Goal: Task Accomplishment & Management: Use online tool/utility

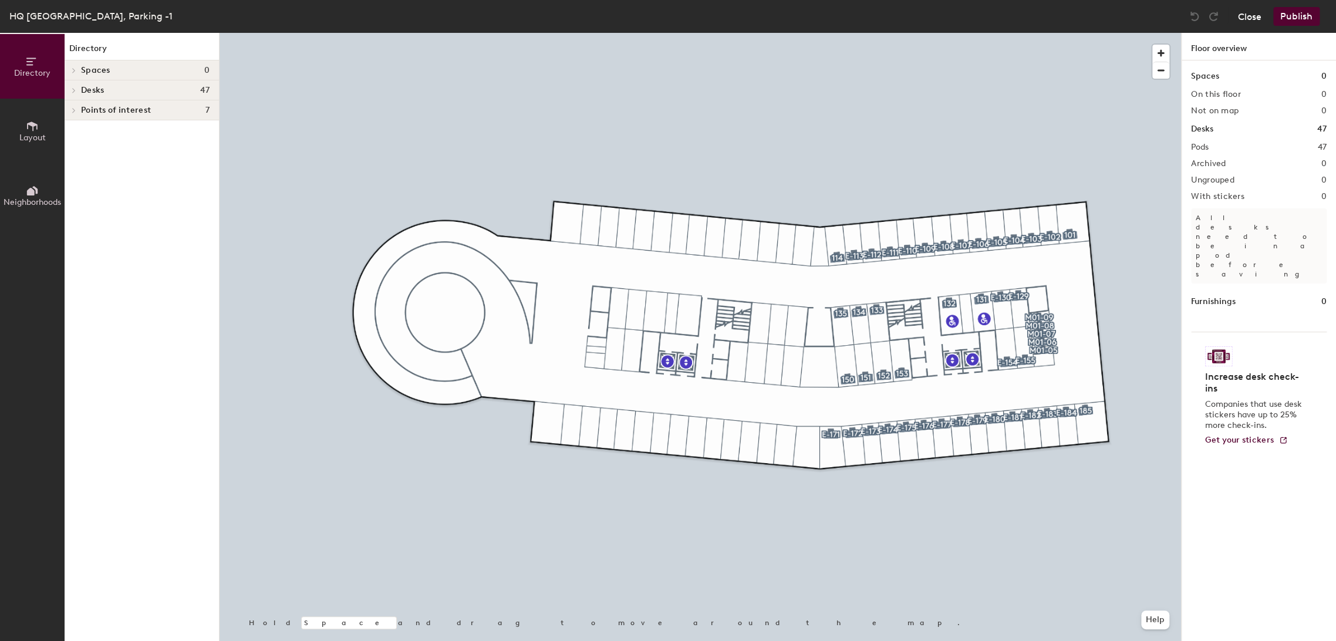
click at [1251, 18] on button "Close" at bounding box center [1249, 16] width 23 height 19
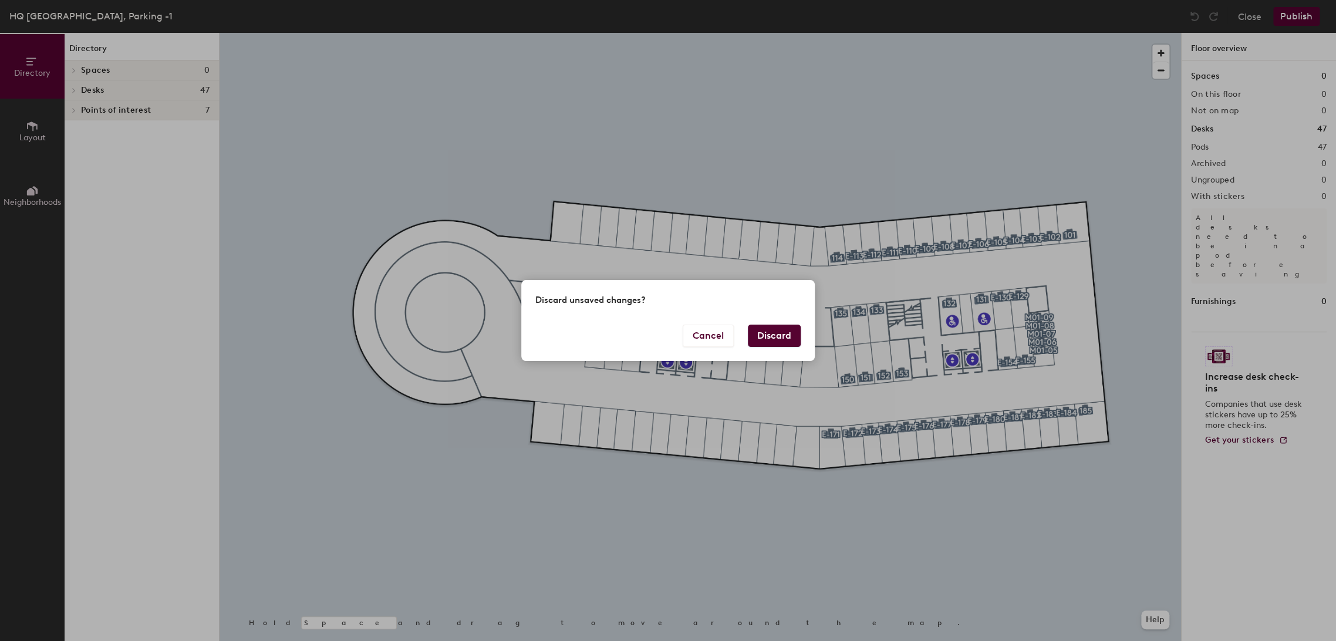
click at [780, 329] on button "Discard" at bounding box center [774, 336] width 53 height 22
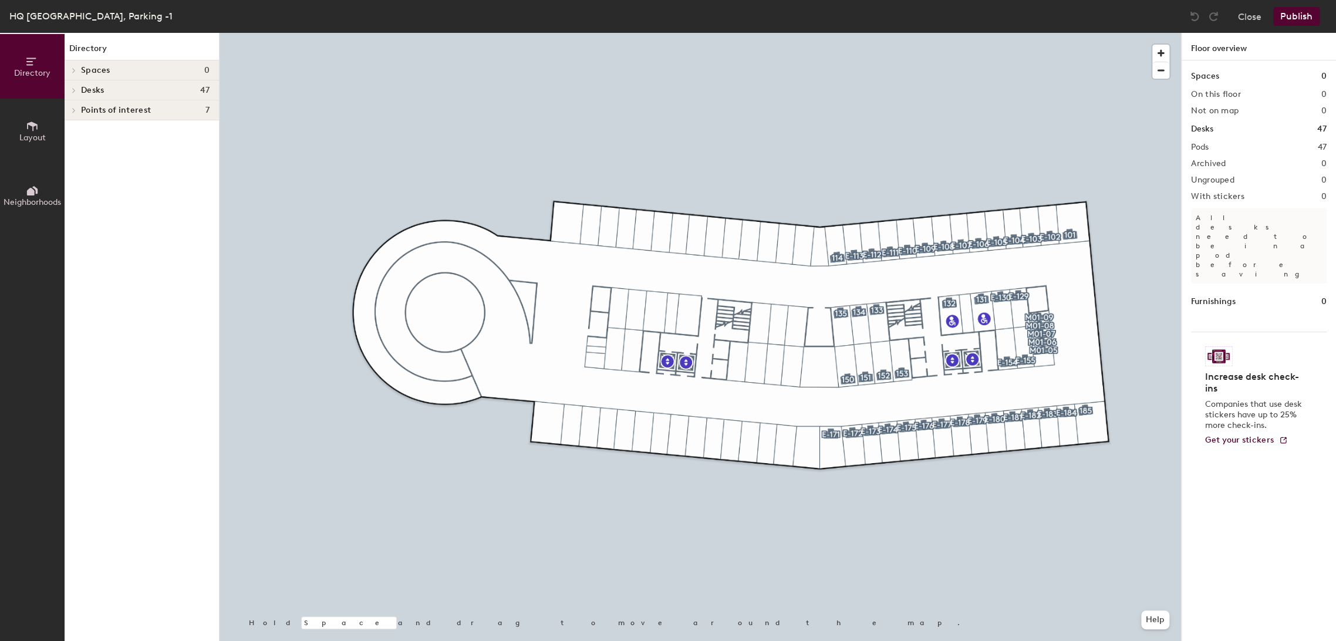
click at [945, 33] on div at bounding box center [701, 33] width 962 height 0
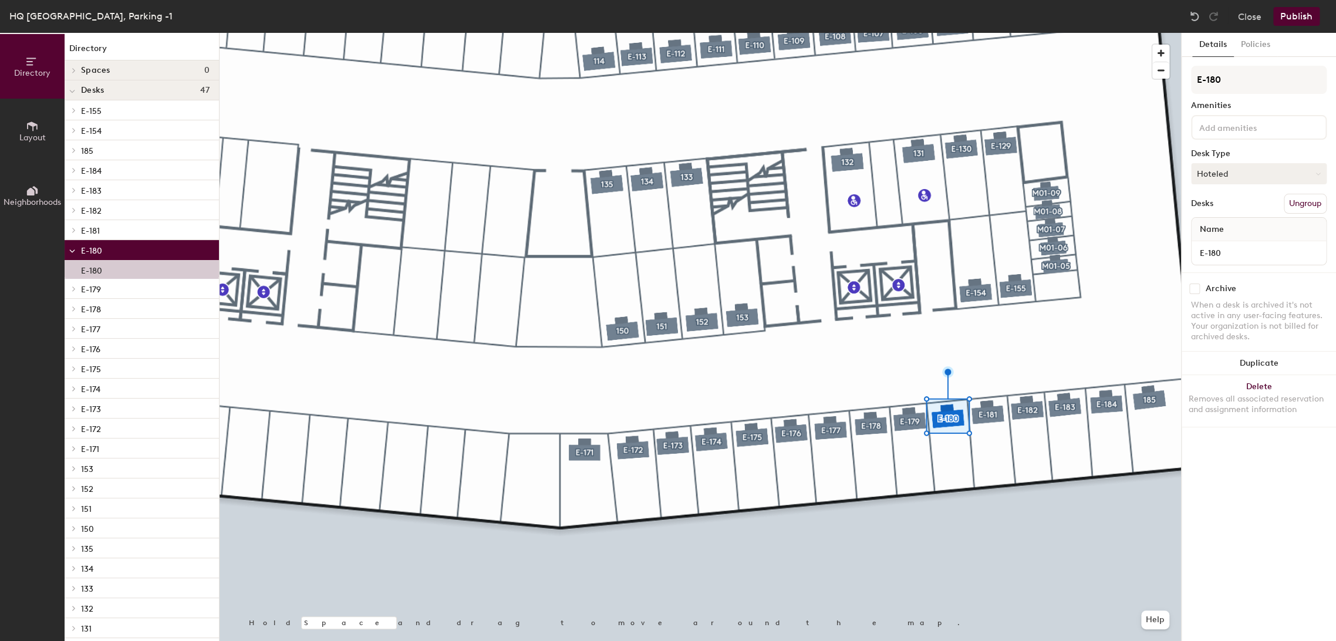
click at [1231, 179] on button "Hoteled" at bounding box center [1259, 173] width 136 height 21
click at [1221, 204] on div "Assigned" at bounding box center [1250, 210] width 117 height 18
click at [1308, 8] on button "Publish" at bounding box center [1297, 16] width 46 height 19
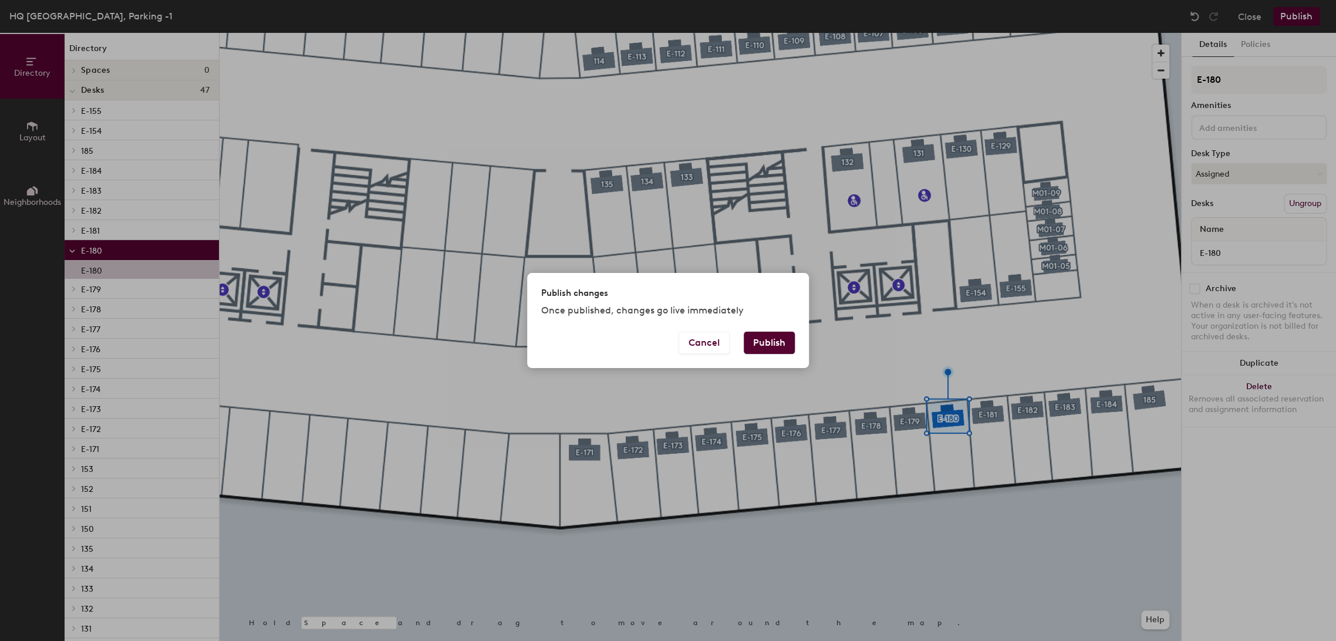
click at [775, 342] on button "Publish" at bounding box center [769, 343] width 51 height 22
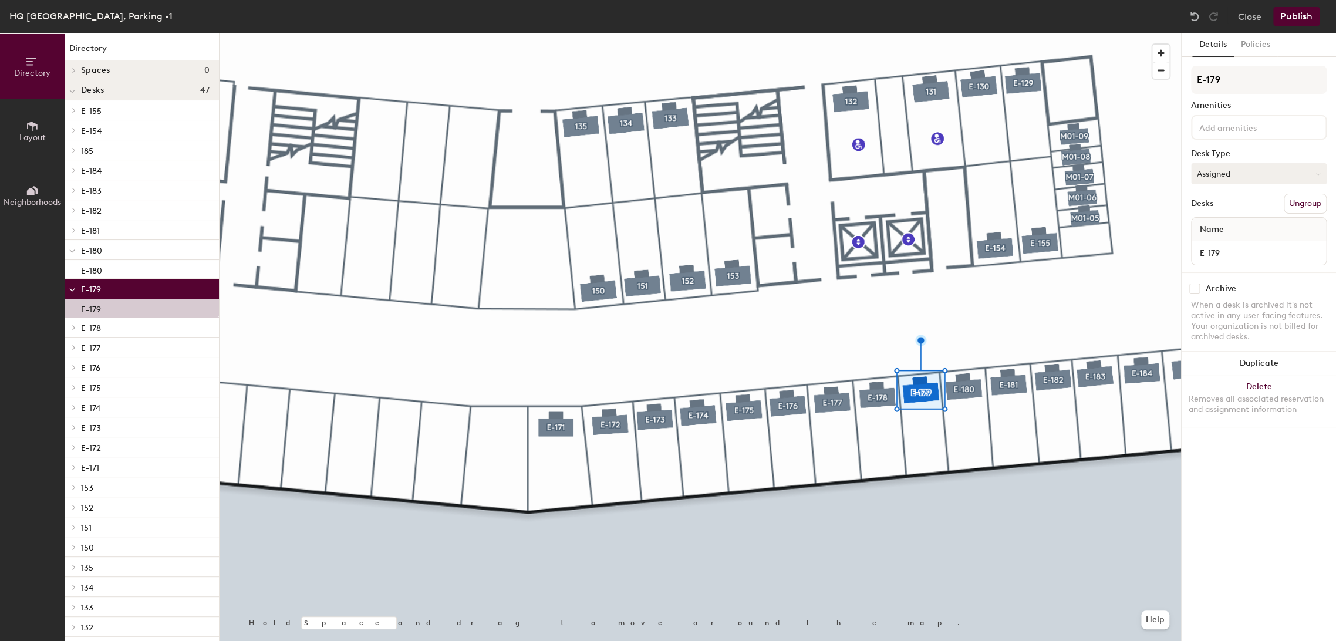
click at [1257, 177] on button "Assigned" at bounding box center [1259, 173] width 136 height 21
click at [1228, 241] on div "Hoteled" at bounding box center [1250, 246] width 117 height 18
click at [1309, 18] on button "Publish" at bounding box center [1297, 16] width 46 height 19
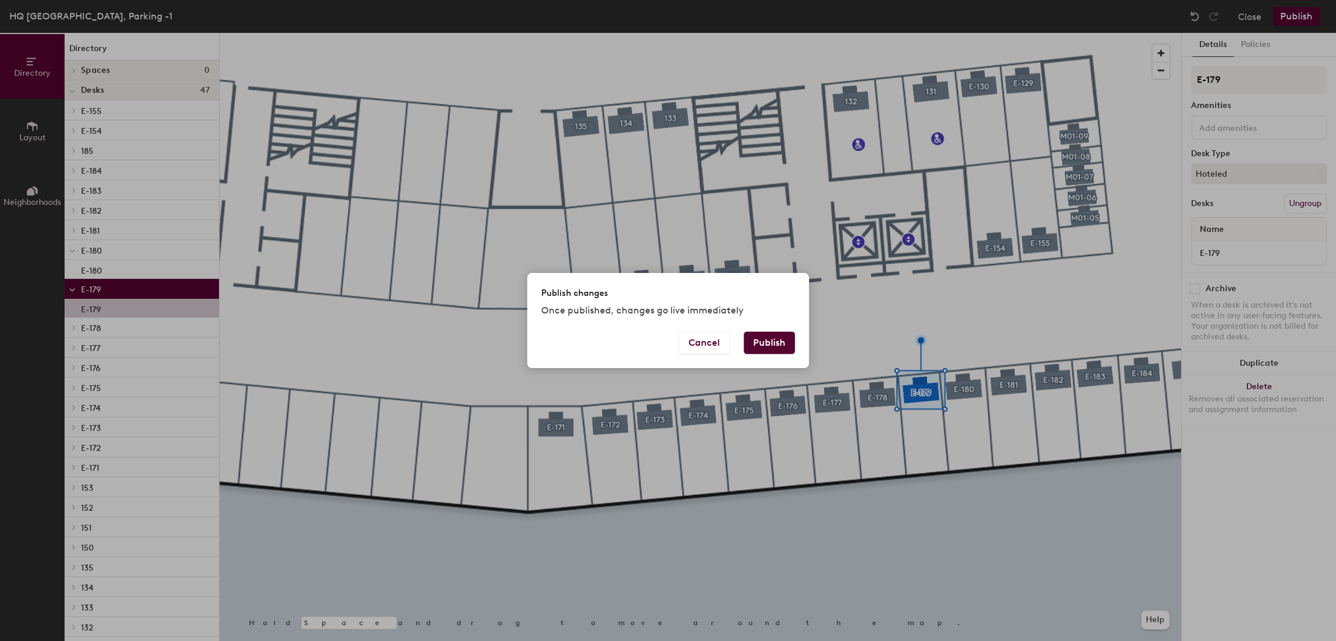
click at [778, 339] on button "Publish" at bounding box center [769, 343] width 51 height 22
